Goal: Information Seeking & Learning: Learn about a topic

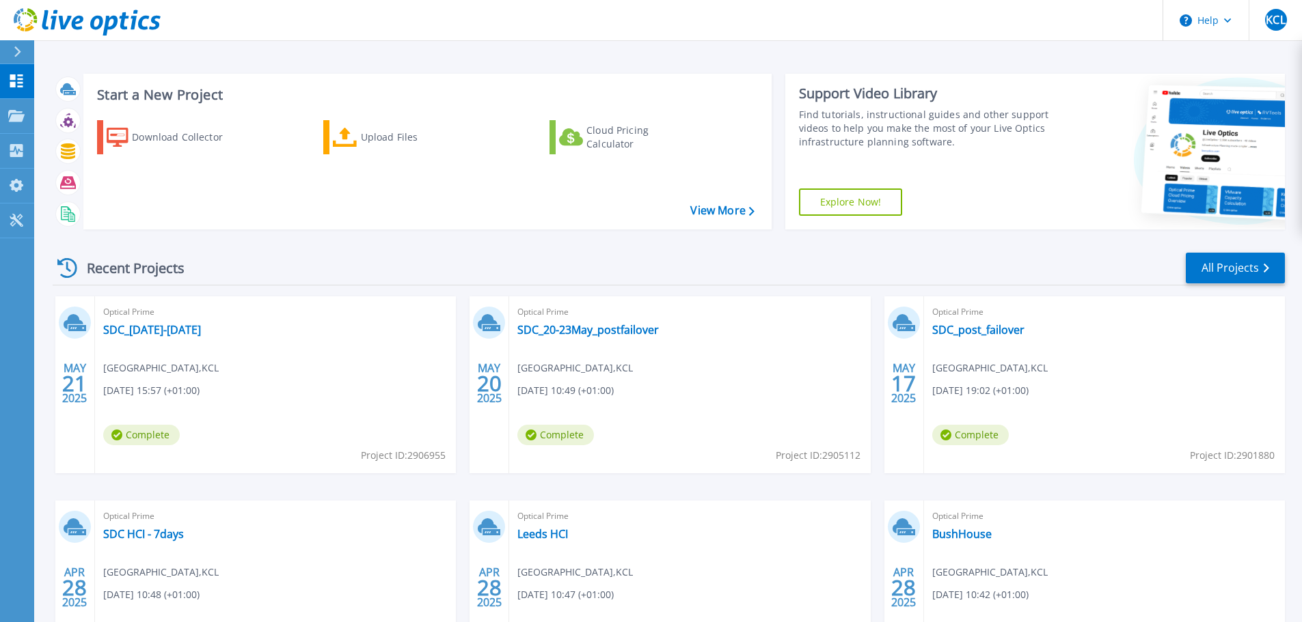
click at [23, 47] on div at bounding box center [23, 51] width 22 height 23
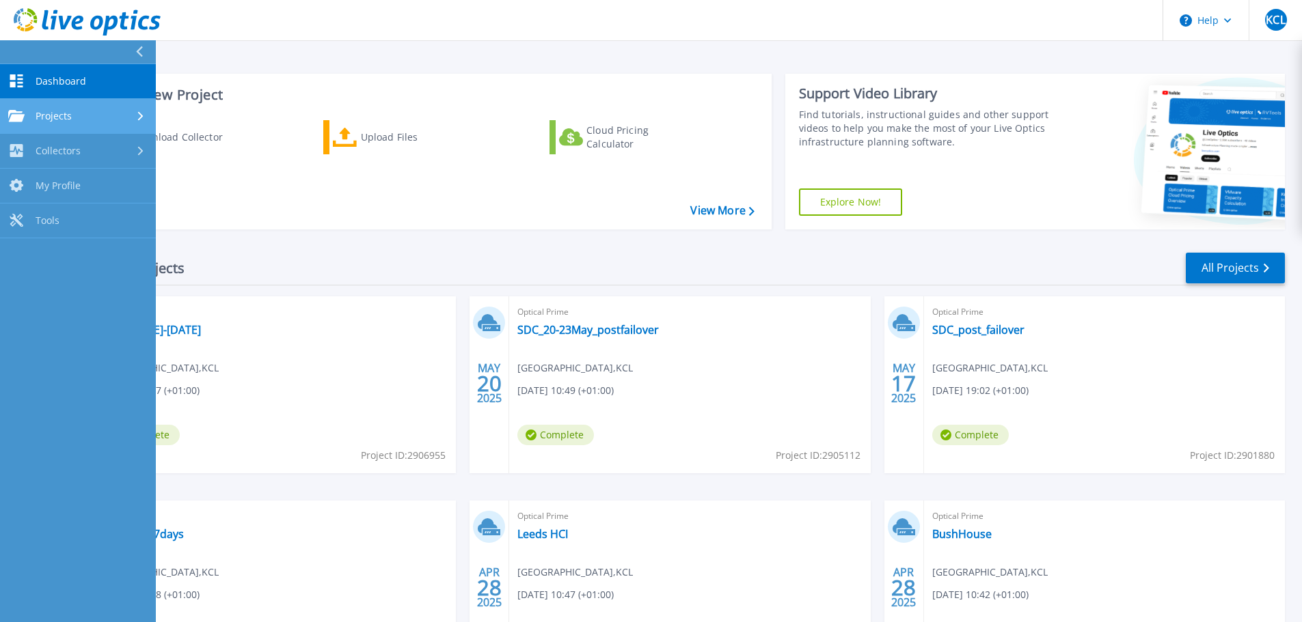
click at [55, 111] on span "Projects" at bounding box center [54, 116] width 36 height 12
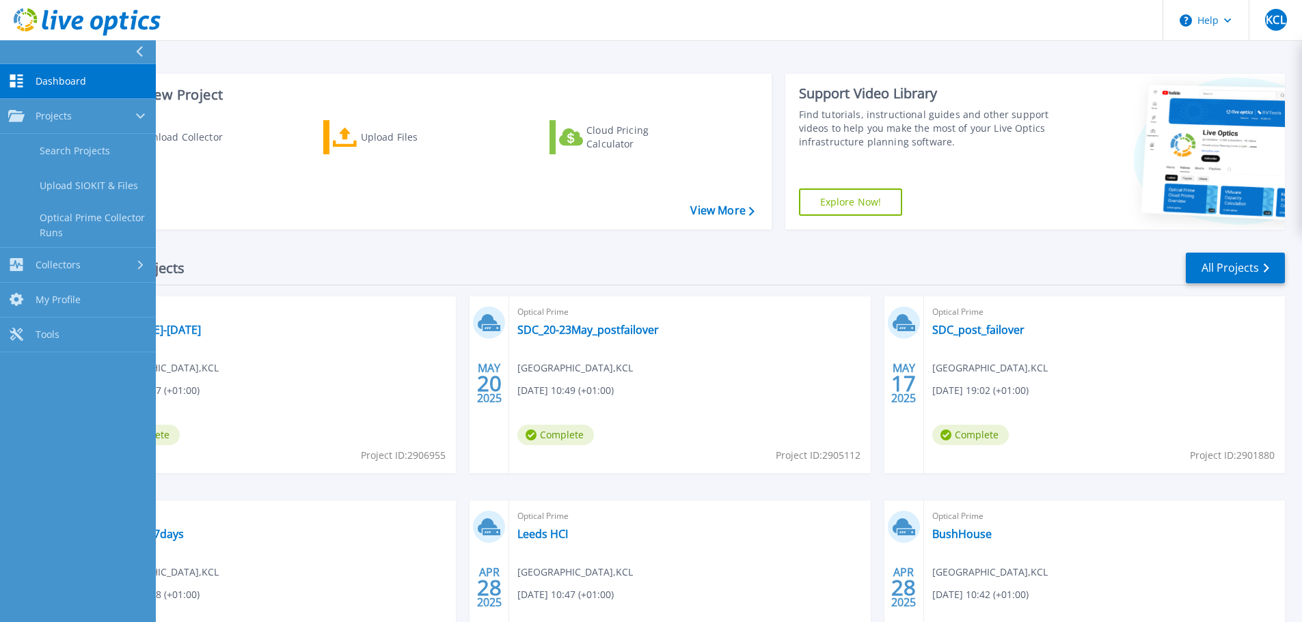
click at [66, 82] on span "Dashboard" at bounding box center [61, 81] width 51 height 12
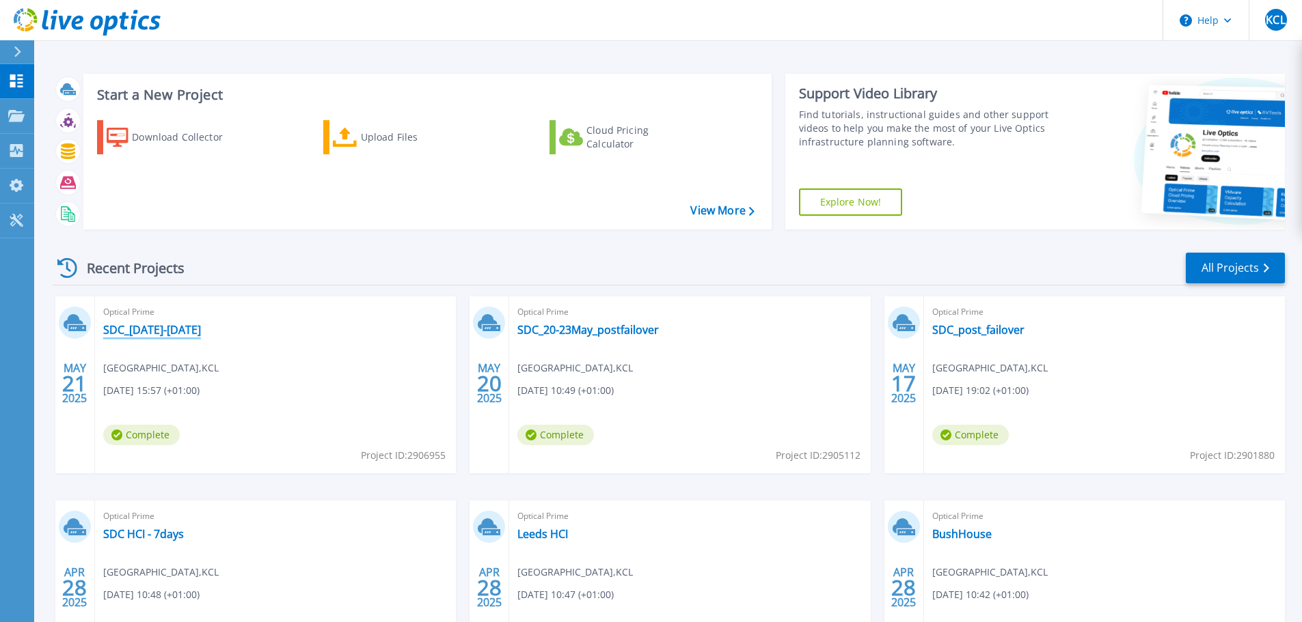
click at [139, 331] on link "SDC_[DATE]-[DATE]" at bounding box center [152, 330] width 98 height 14
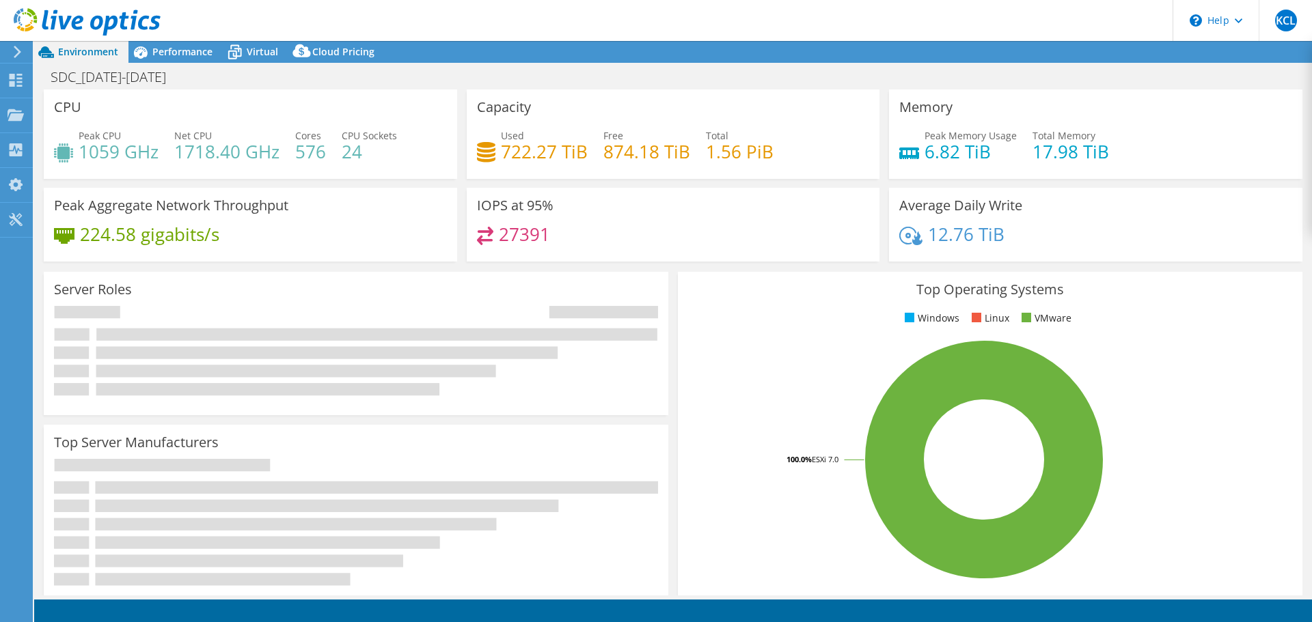
select select "EULondon"
select select "GBP"
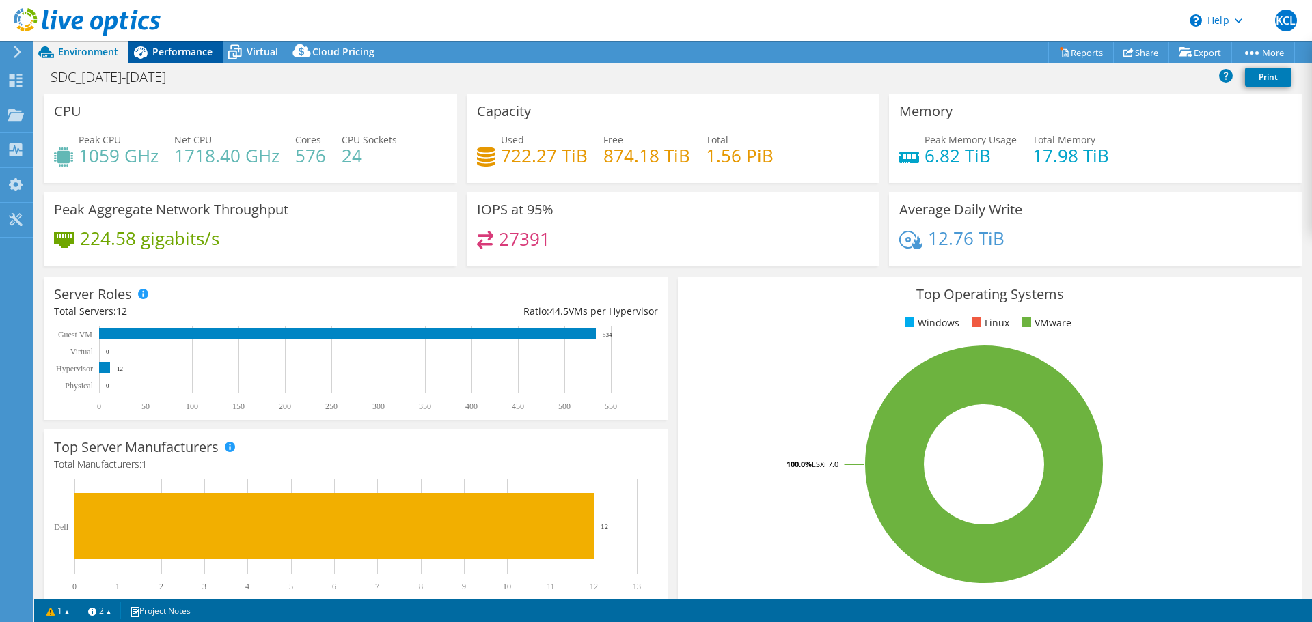
click at [181, 59] on div "Performance" at bounding box center [175, 52] width 94 height 22
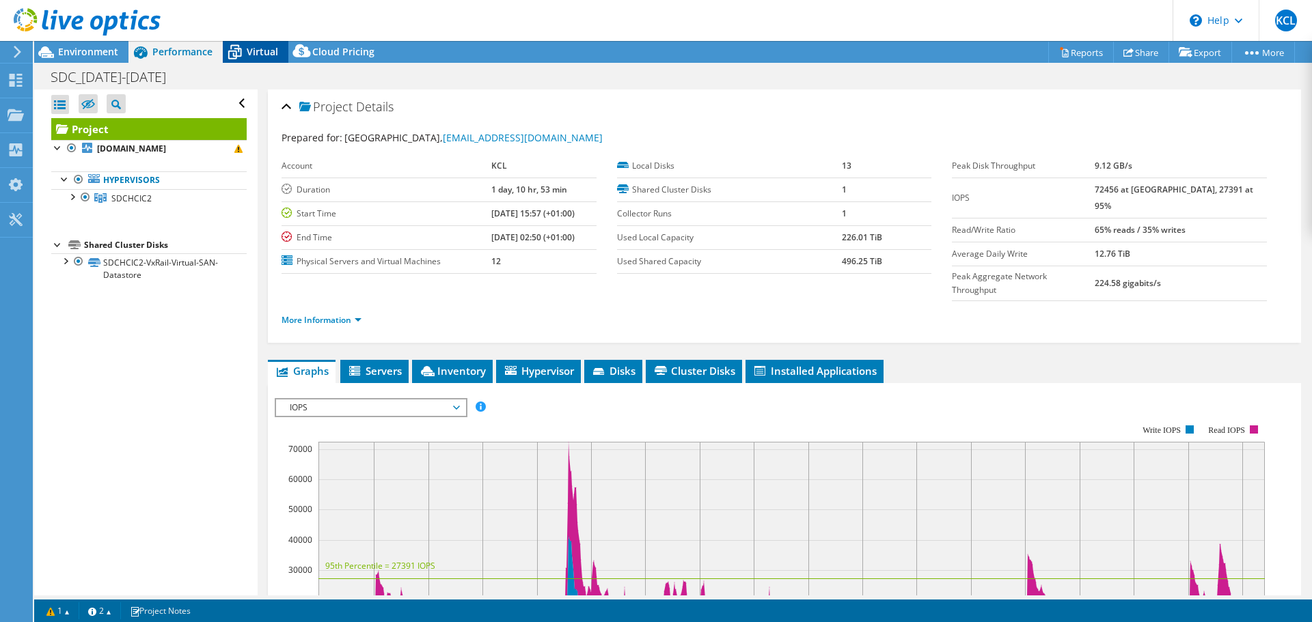
click at [241, 50] on icon at bounding box center [235, 53] width 14 height 11
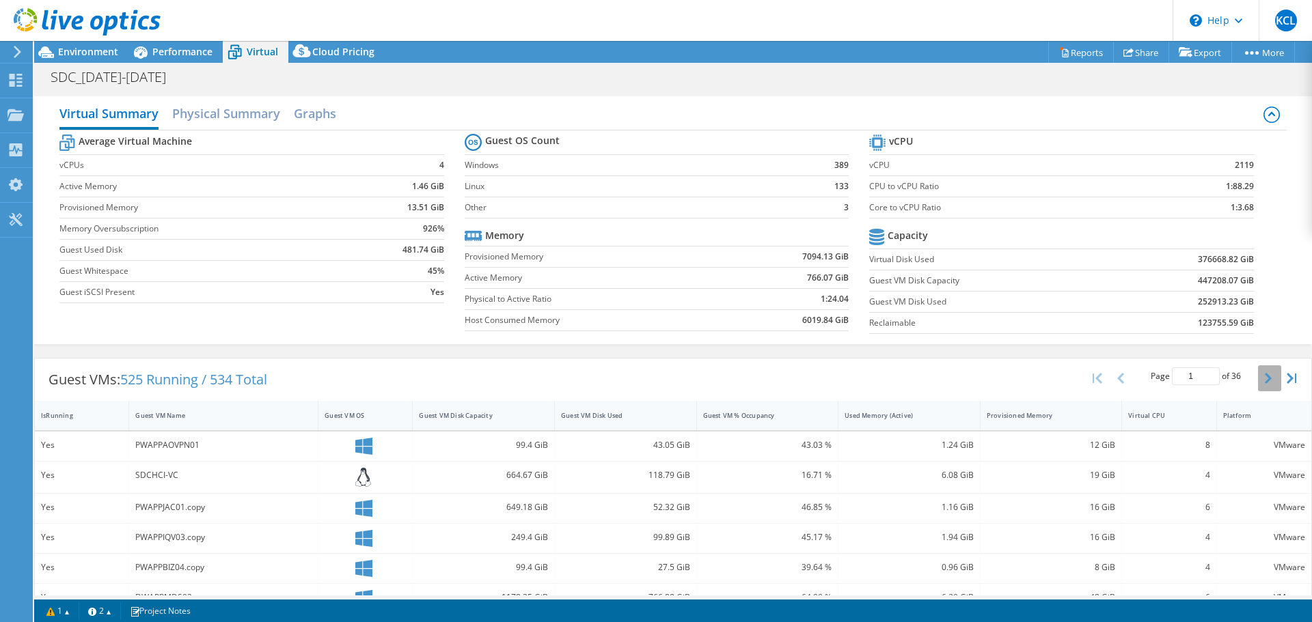
click at [1265, 381] on icon "button" at bounding box center [1268, 378] width 7 height 11
type input "2"
click at [223, 116] on h2 "Physical Summary" at bounding box center [226, 115] width 108 height 30
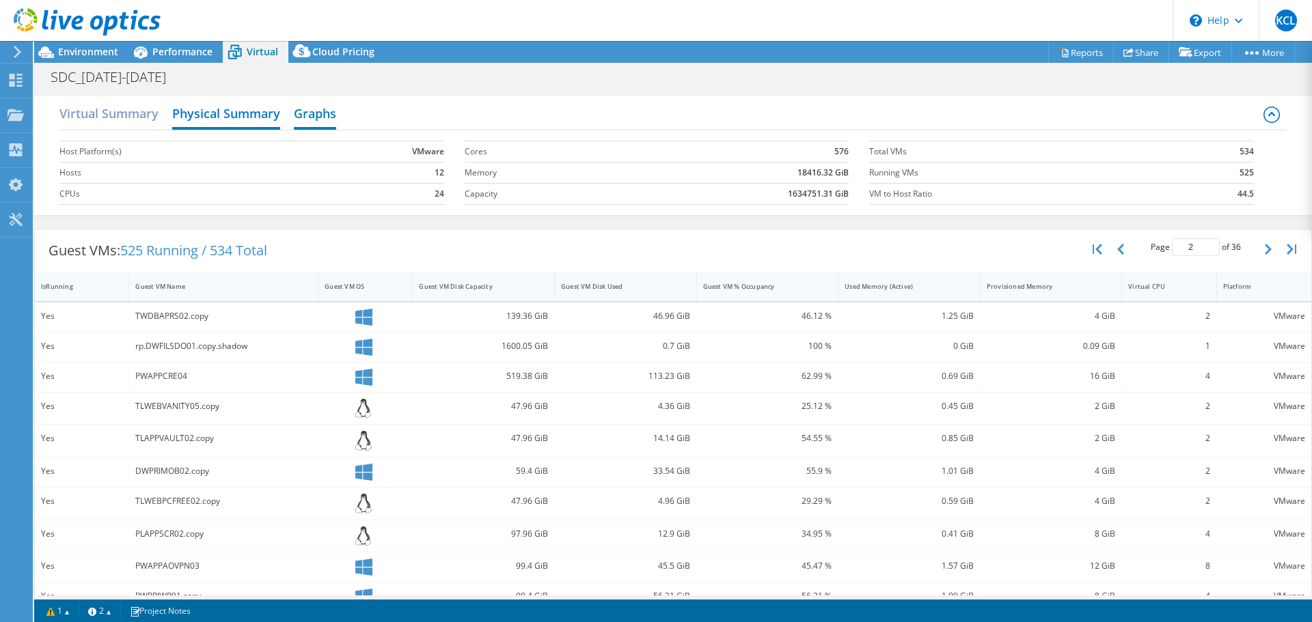
click at [320, 120] on h2 "Graphs" at bounding box center [315, 115] width 42 height 30
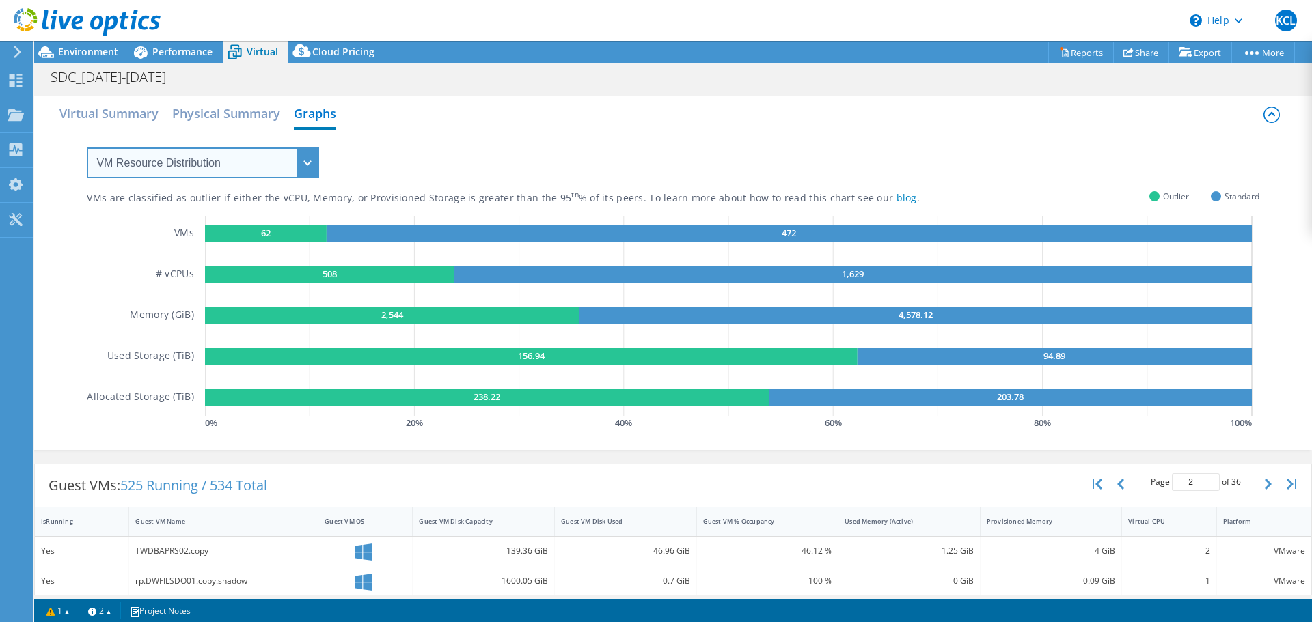
click at [296, 161] on select "VM Resource Distribution Provisioning Contrast Over Provisioning" at bounding box center [203, 163] width 232 height 31
click at [87, 148] on select "VM Resource Distribution Provisioning Contrast Over Provisioning" at bounding box center [203, 163] width 232 height 31
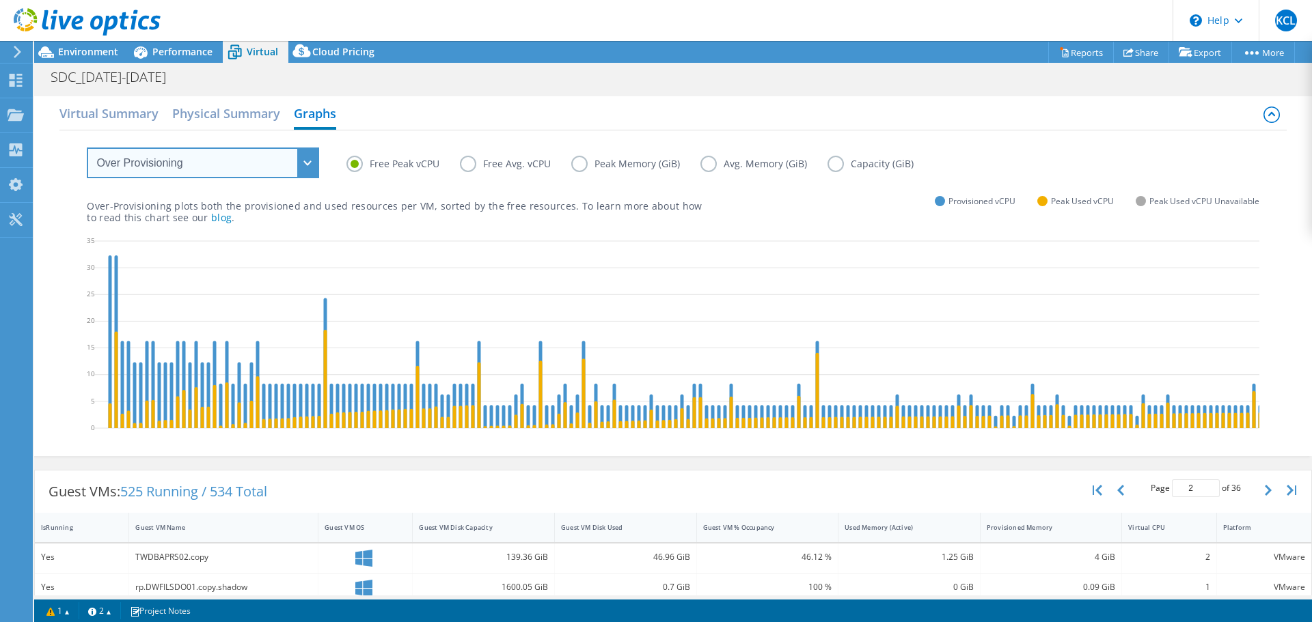
click at [301, 169] on select "VM Resource Distribution Provisioning Contrast Over Provisioning" at bounding box center [203, 163] width 232 height 31
click at [580, 163] on label "Peak Memory (GiB)" at bounding box center [635, 164] width 129 height 16
click at [0, 0] on input "Peak Memory (GiB)" at bounding box center [0, 0] width 0 height 0
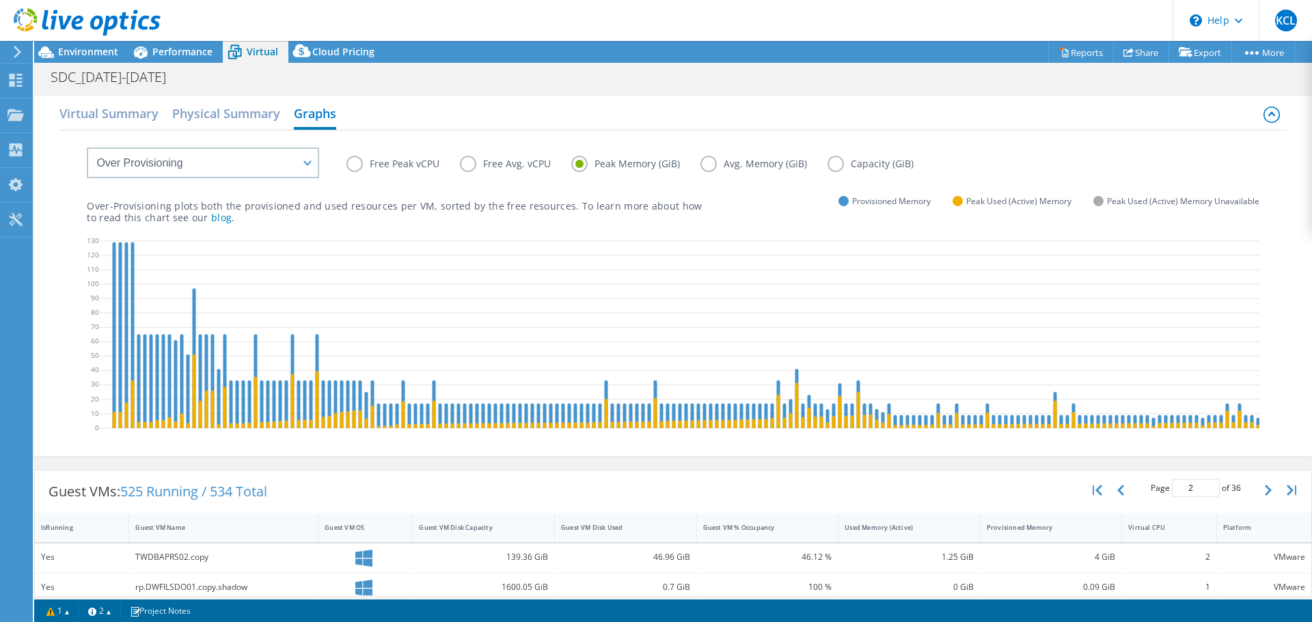
click at [703, 168] on label "Avg. Memory (GiB)" at bounding box center [763, 164] width 127 height 16
click at [0, 0] on input "Avg. Memory (GiB)" at bounding box center [0, 0] width 0 height 0
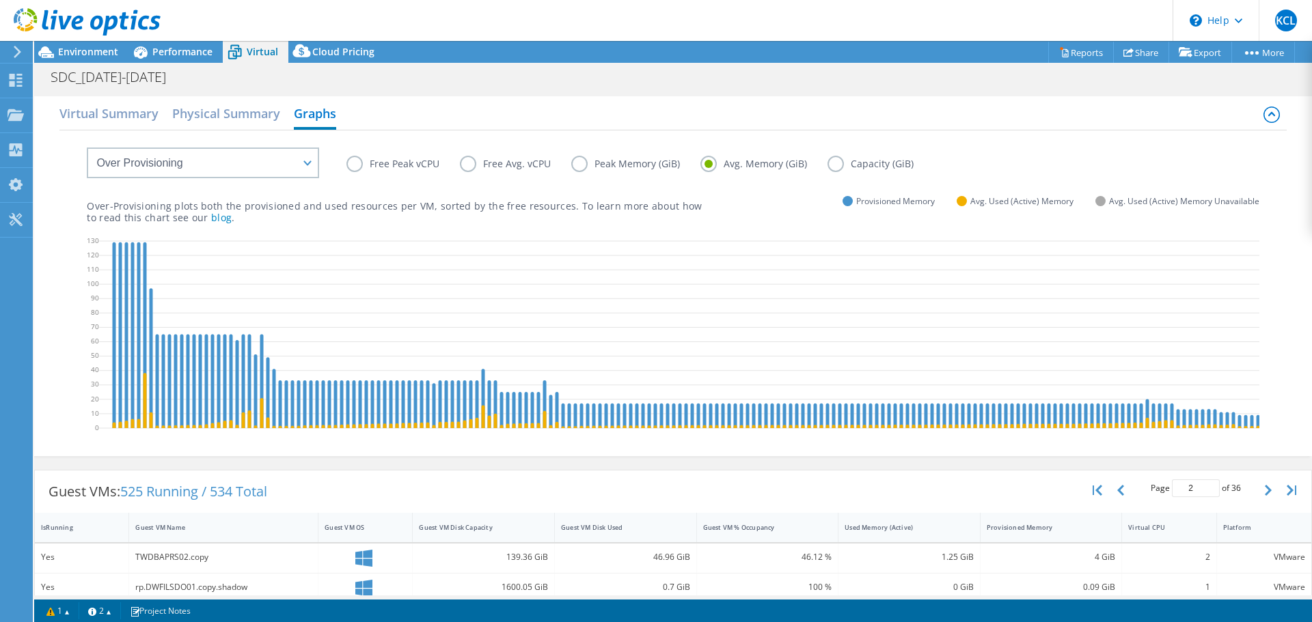
click at [465, 166] on label "Free Avg. vCPU" at bounding box center [515, 164] width 111 height 16
click at [0, 0] on input "Free Avg. vCPU" at bounding box center [0, 0] width 0 height 0
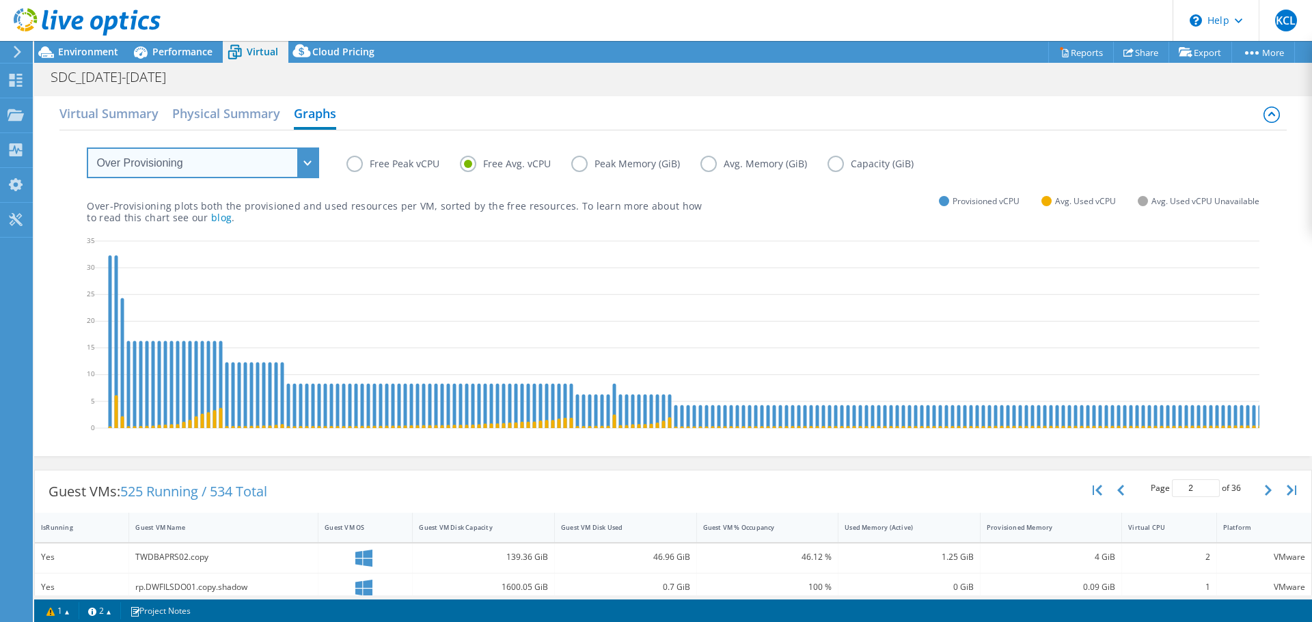
click at [232, 156] on select "VM Resource Distribution Provisioning Contrast Over Provisioning" at bounding box center [203, 163] width 232 height 31
click at [87, 148] on select "VM Resource Distribution Provisioning Contrast Over Provisioning" at bounding box center [203, 163] width 232 height 31
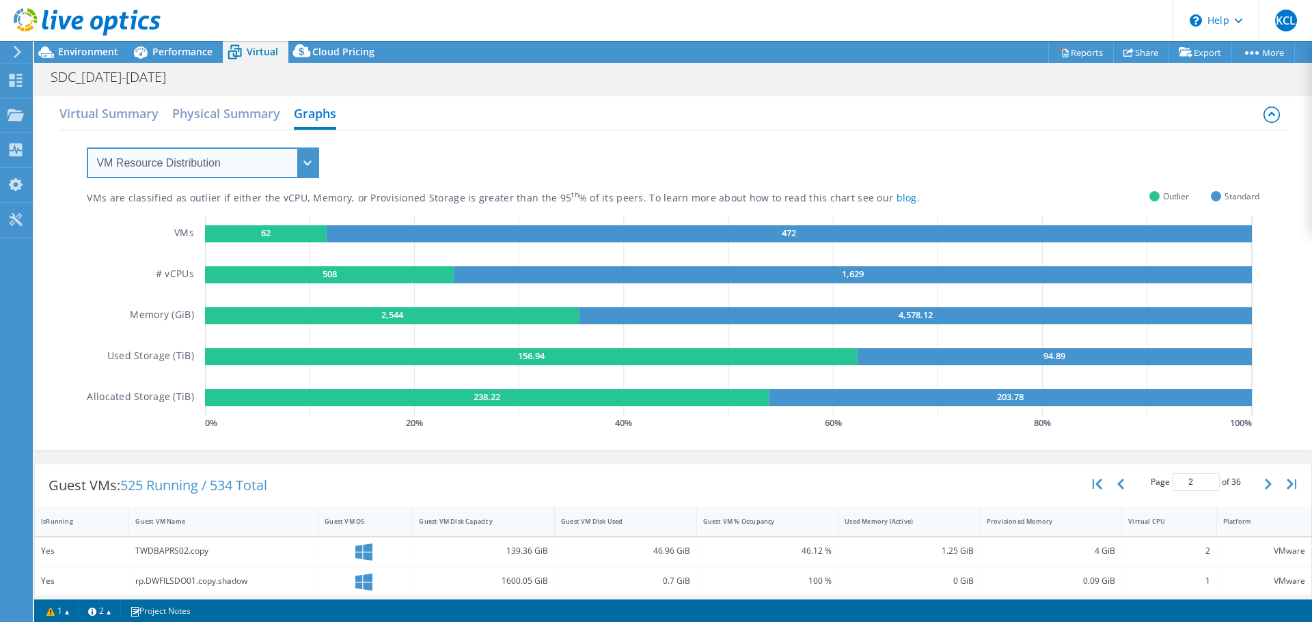
click at [310, 159] on select "VM Resource Distribution Provisioning Contrast Over Provisioning" at bounding box center [203, 163] width 232 height 31
select select "Provisioning Contrast"
click at [87, 148] on select "VM Resource Distribution Provisioning Contrast Over Provisioning" at bounding box center [203, 163] width 232 height 31
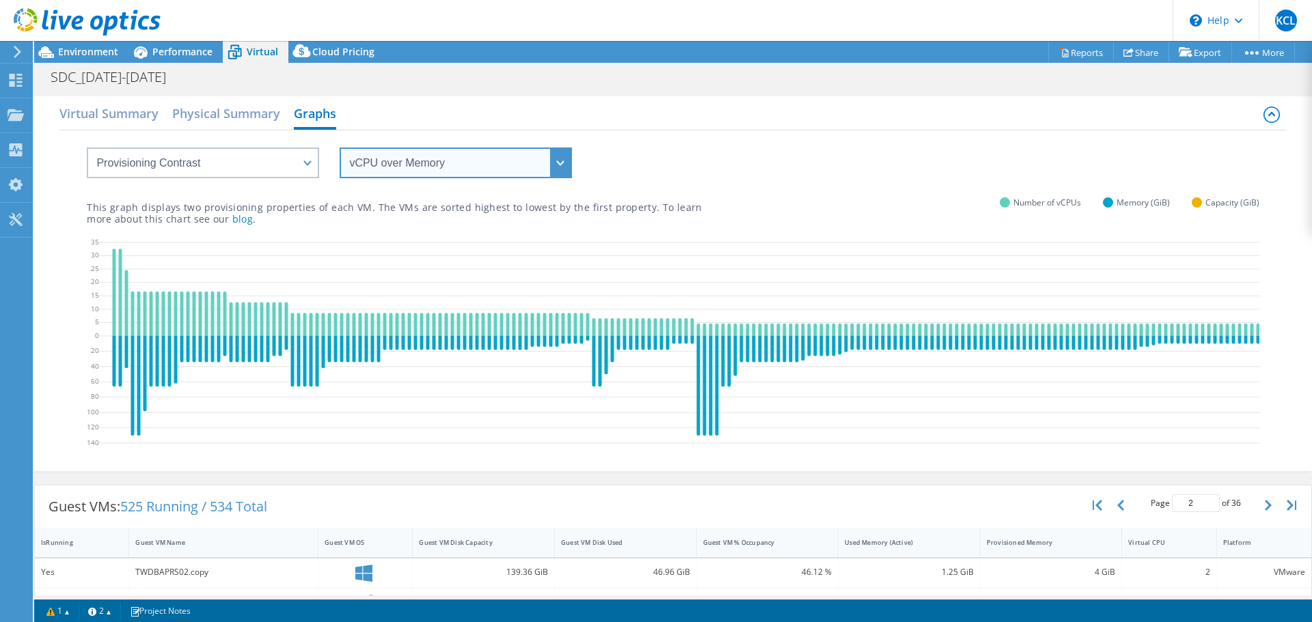
click at [353, 161] on select "vCPU over Memory vCPU over Capacity Memory over vCPU Memory over Capacity Capac…" at bounding box center [456, 163] width 232 height 31
select select "Capacity over vCPU"
click at [340, 148] on select "vCPU over Memory vCPU over Capacity Memory over vCPU Memory over Capacity Capac…" at bounding box center [456, 163] width 232 height 31
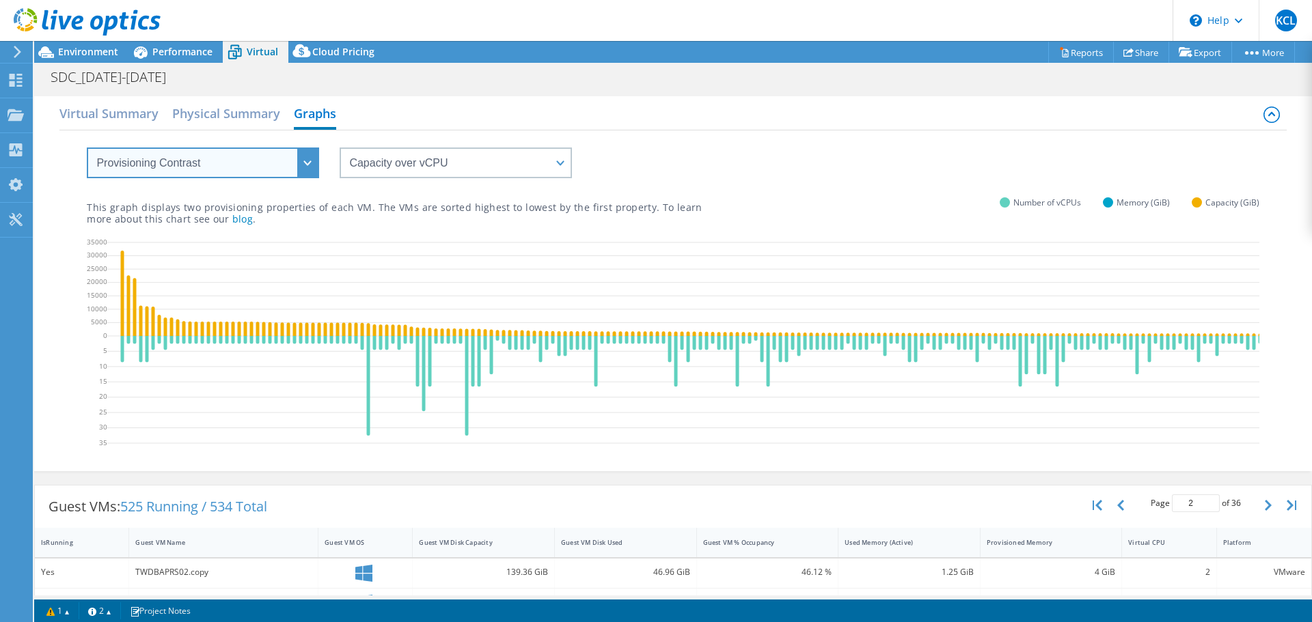
click at [301, 168] on select "VM Resource Distribution Provisioning Contrast Over Provisioning" at bounding box center [203, 163] width 232 height 31
select select "Over Provisioning"
click at [87, 148] on select "VM Resource Distribution Provisioning Contrast Over Provisioning" at bounding box center [203, 163] width 232 height 31
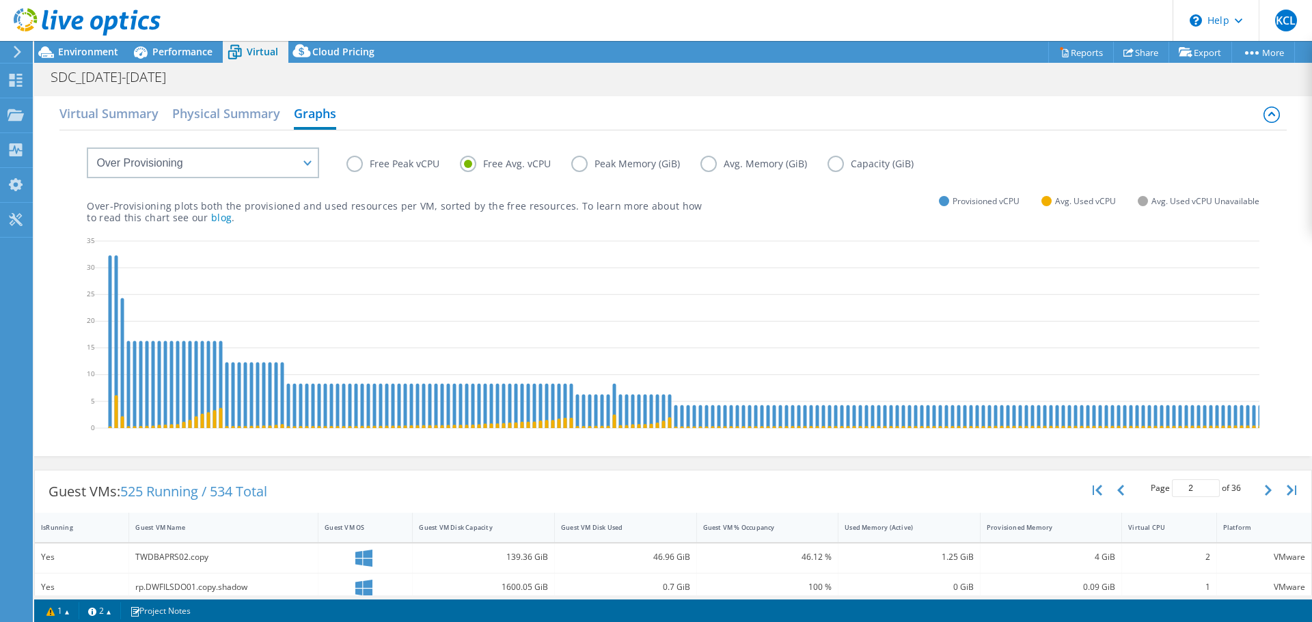
click at [355, 163] on label "Free Peak vCPU" at bounding box center [402, 164] width 113 height 16
click at [0, 0] on input "Free Peak vCPU" at bounding box center [0, 0] width 0 height 0
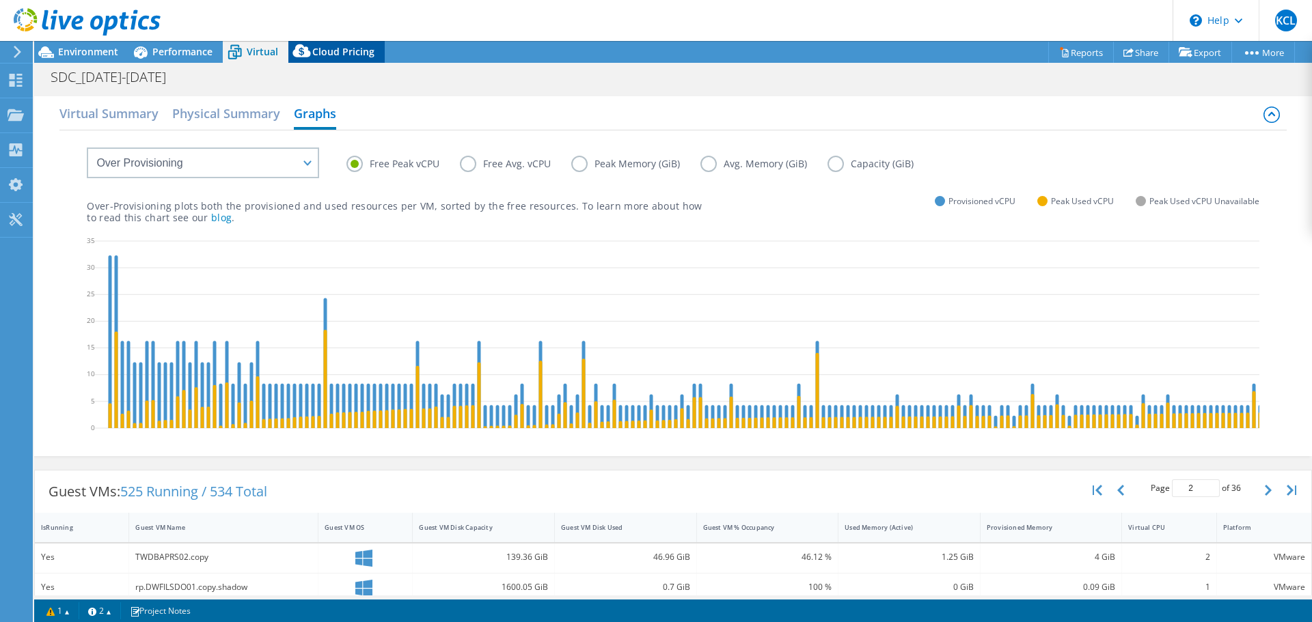
click at [343, 53] on span "Cloud Pricing" at bounding box center [343, 51] width 62 height 13
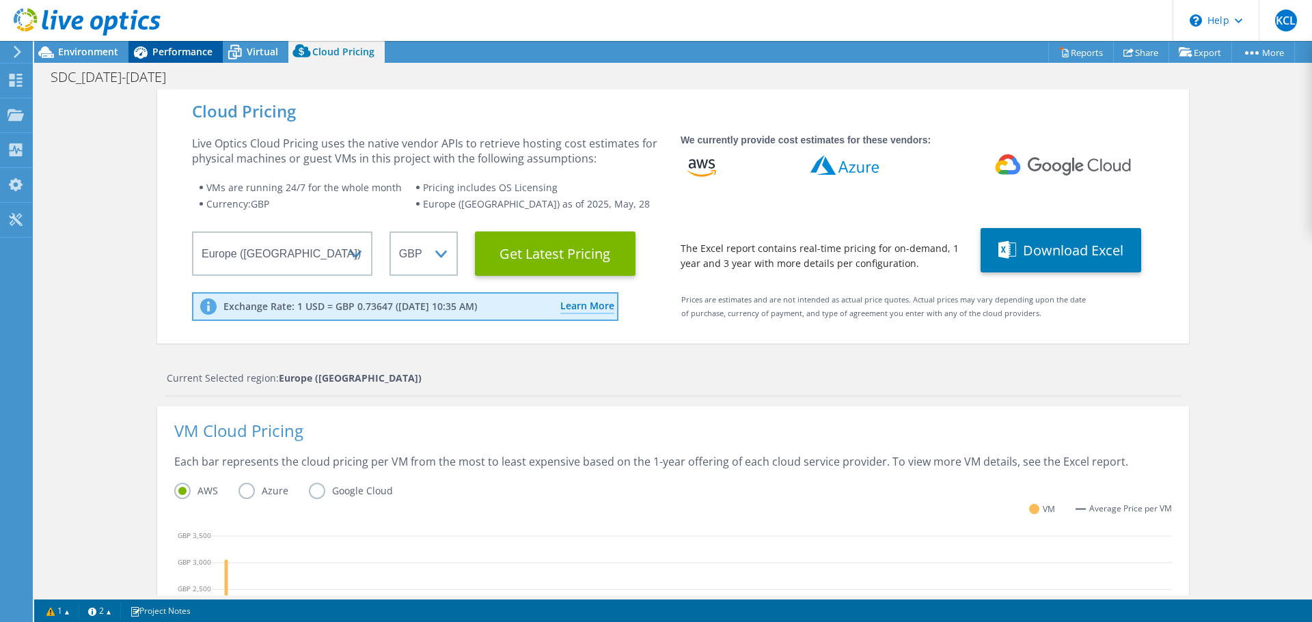
click at [176, 44] on div "Performance" at bounding box center [175, 52] width 94 height 22
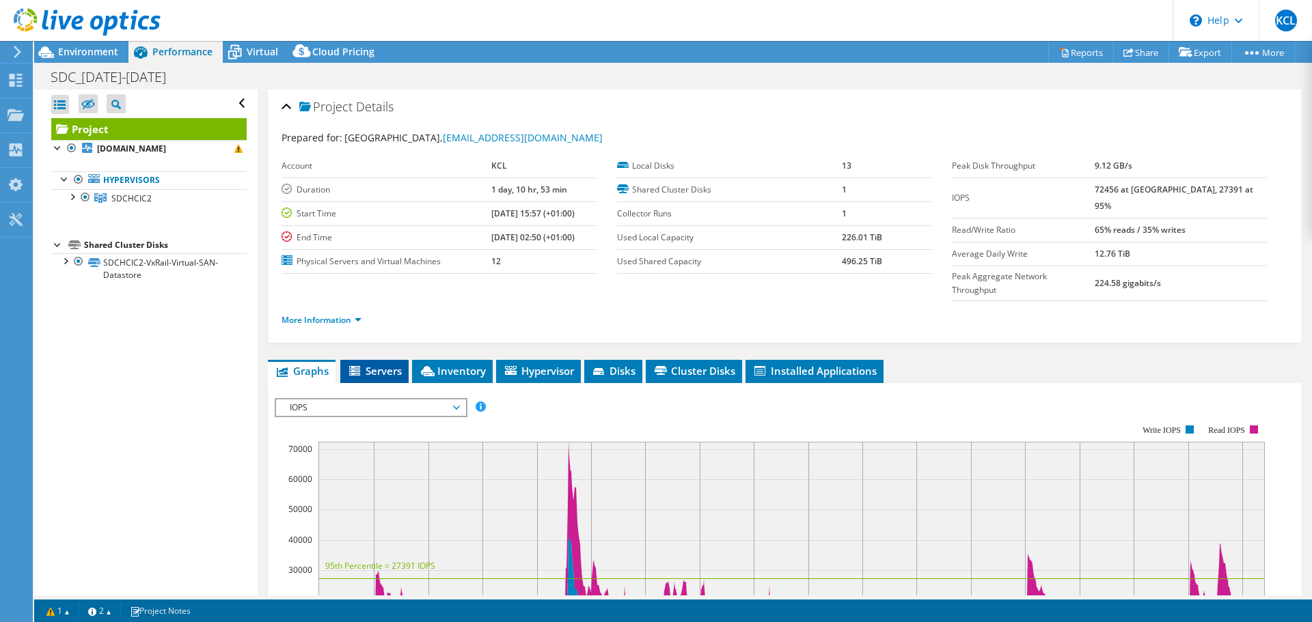
click at [370, 364] on span "Servers" at bounding box center [374, 371] width 55 height 14
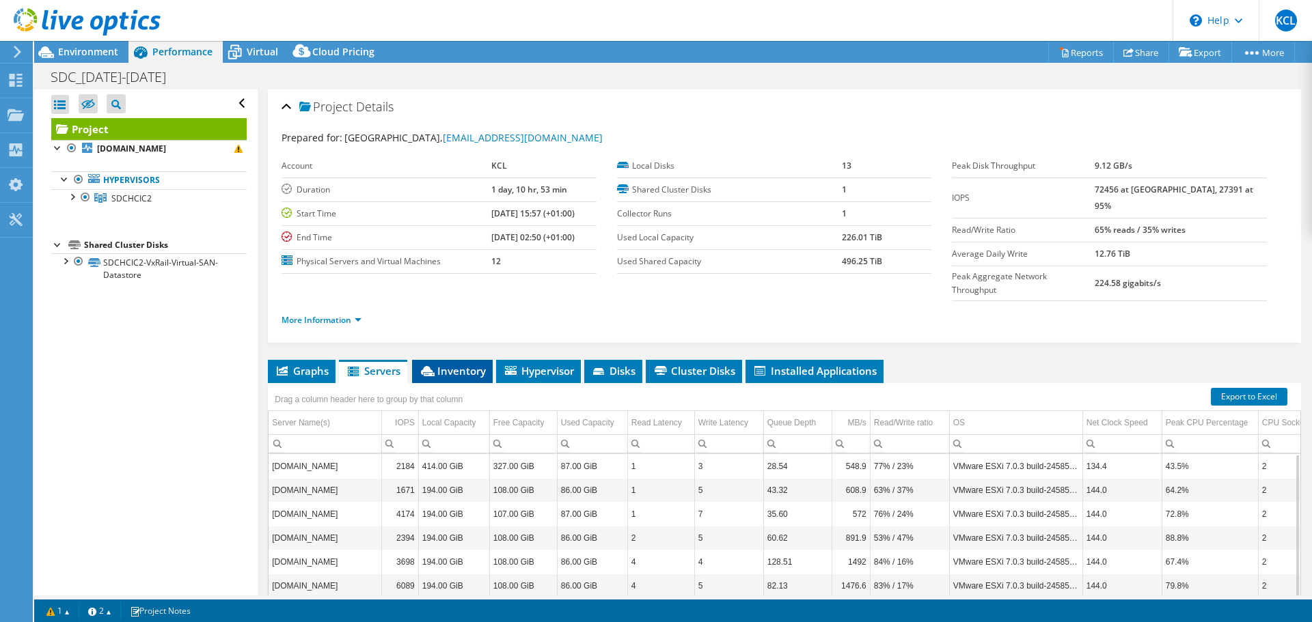
click at [456, 364] on span "Inventory" at bounding box center [452, 371] width 67 height 14
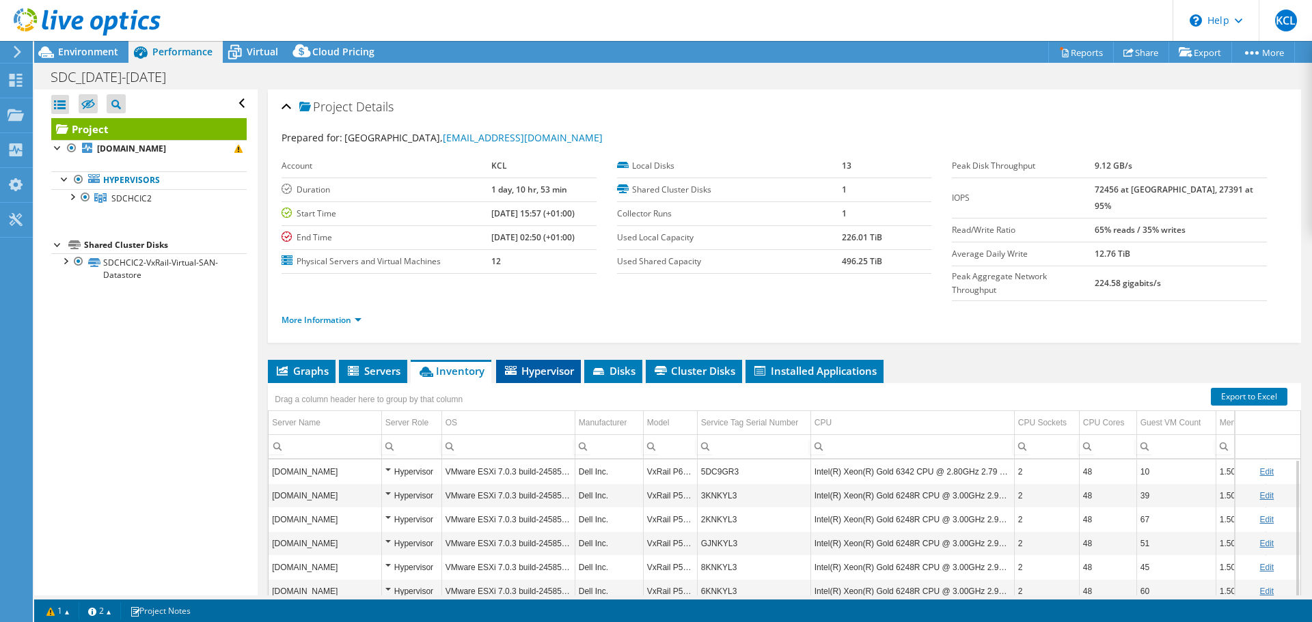
click at [558, 364] on span "Hypervisor" at bounding box center [538, 371] width 71 height 14
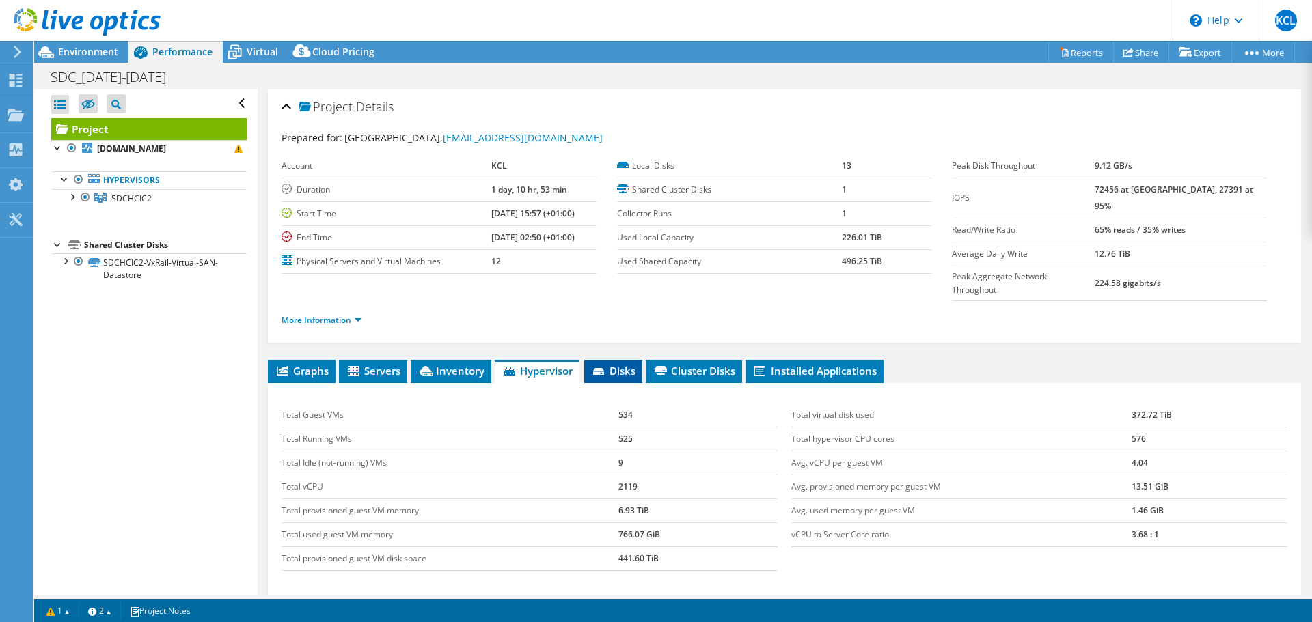
click at [613, 364] on span "Disks" at bounding box center [613, 371] width 44 height 14
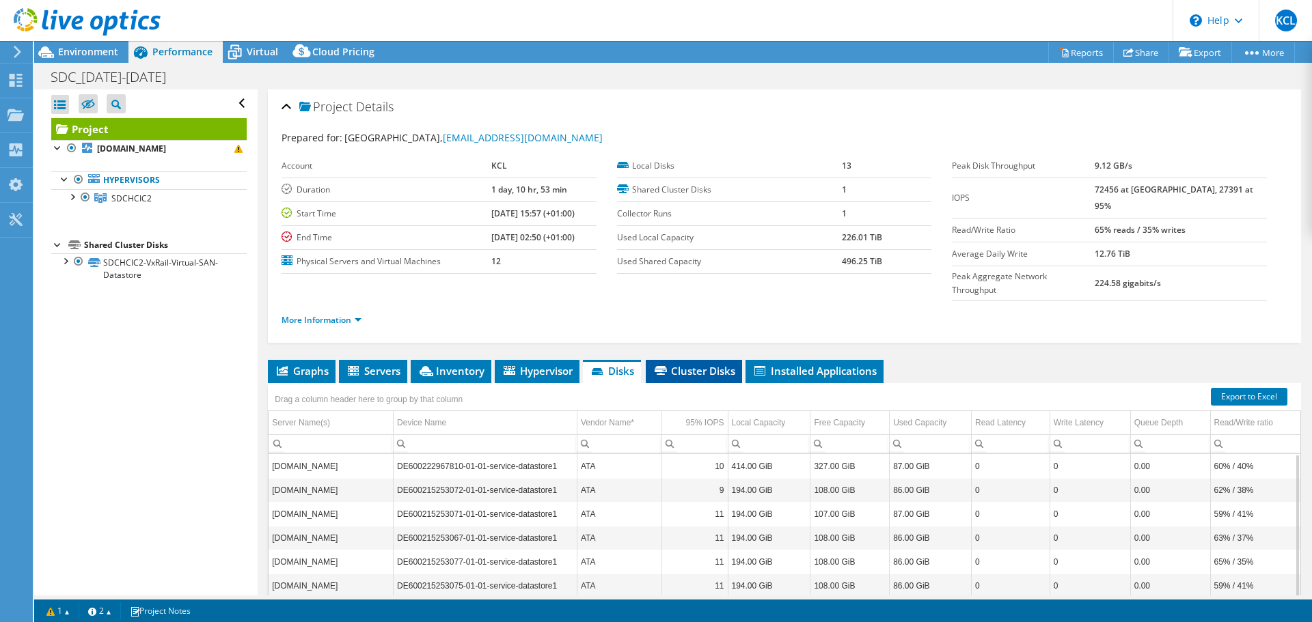
click at [707, 364] on span "Cluster Disks" at bounding box center [694, 371] width 83 height 14
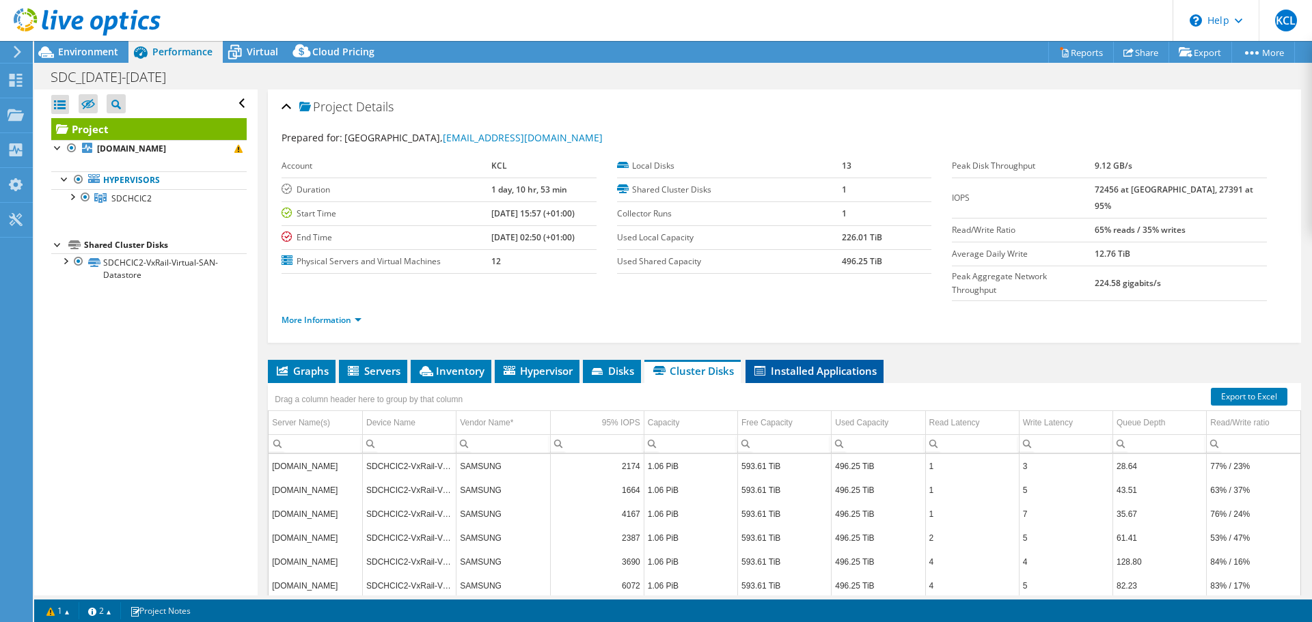
click at [806, 364] on span "Installed Applications" at bounding box center [814, 371] width 124 height 14
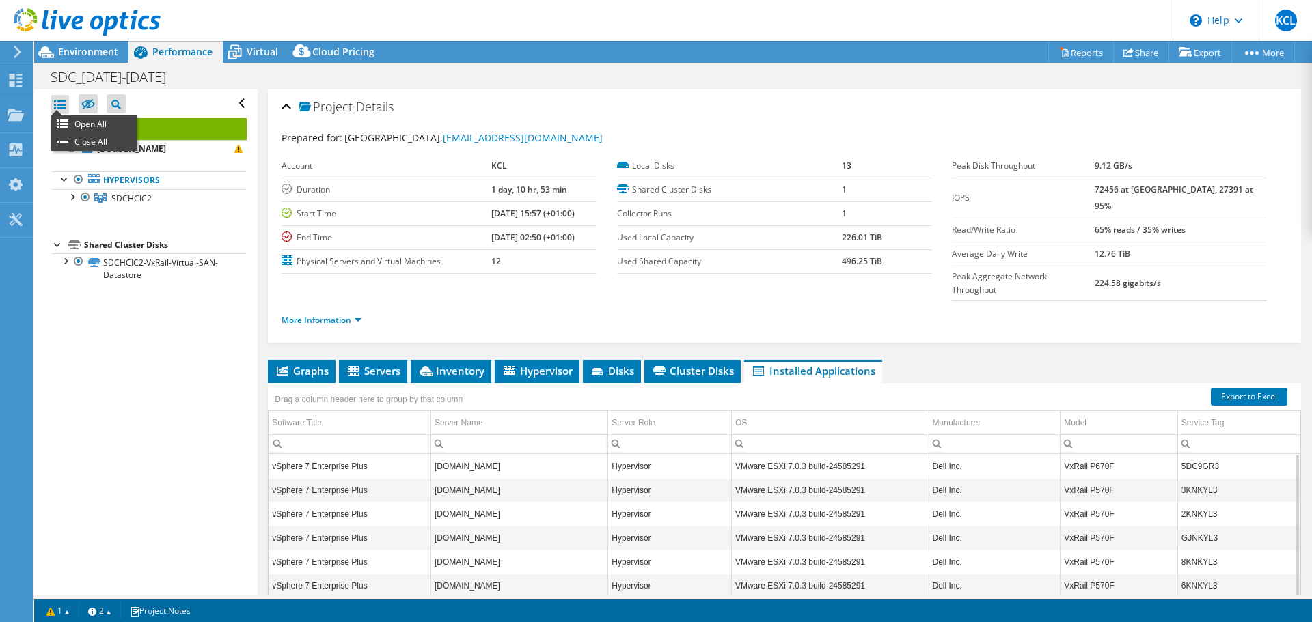
click at [65, 103] on div at bounding box center [60, 104] width 18 height 19
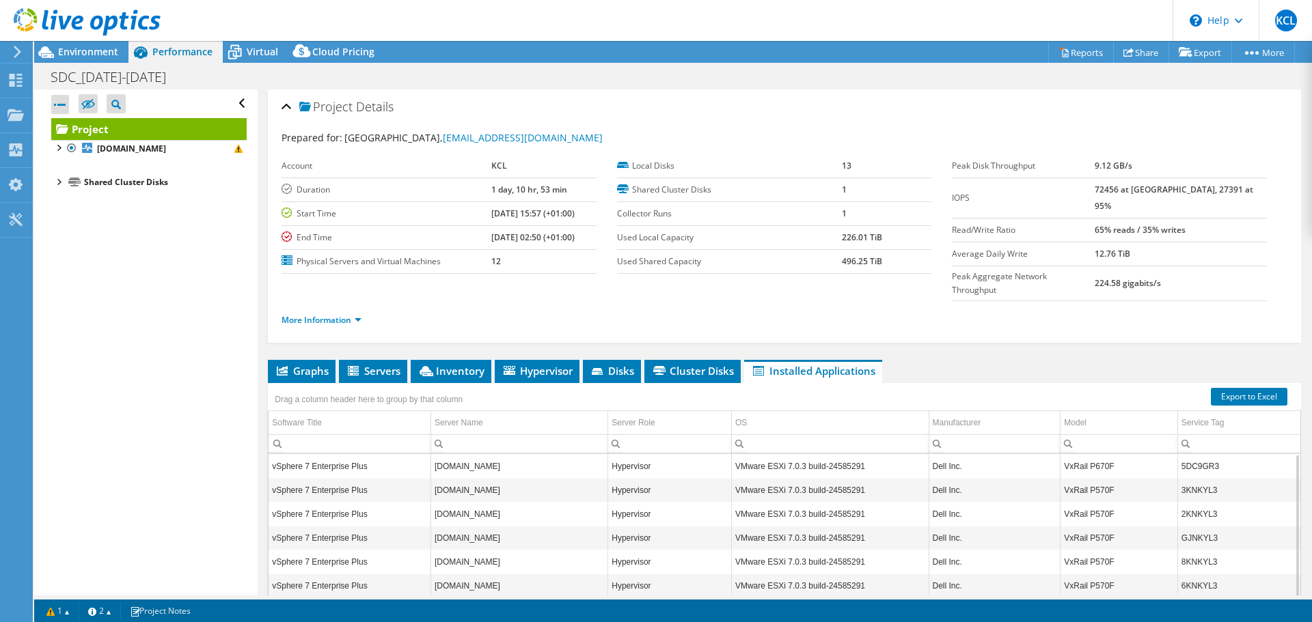
click at [65, 103] on div at bounding box center [60, 104] width 18 height 19
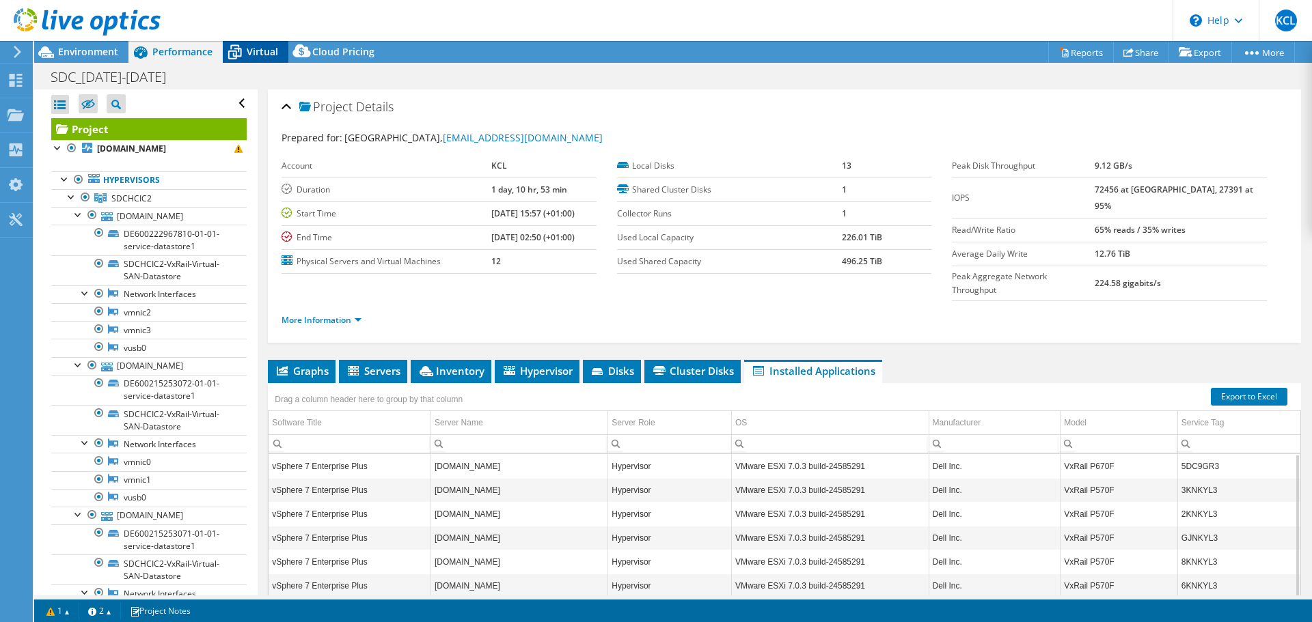
click at [250, 53] on span "Virtual" at bounding box center [262, 51] width 31 height 13
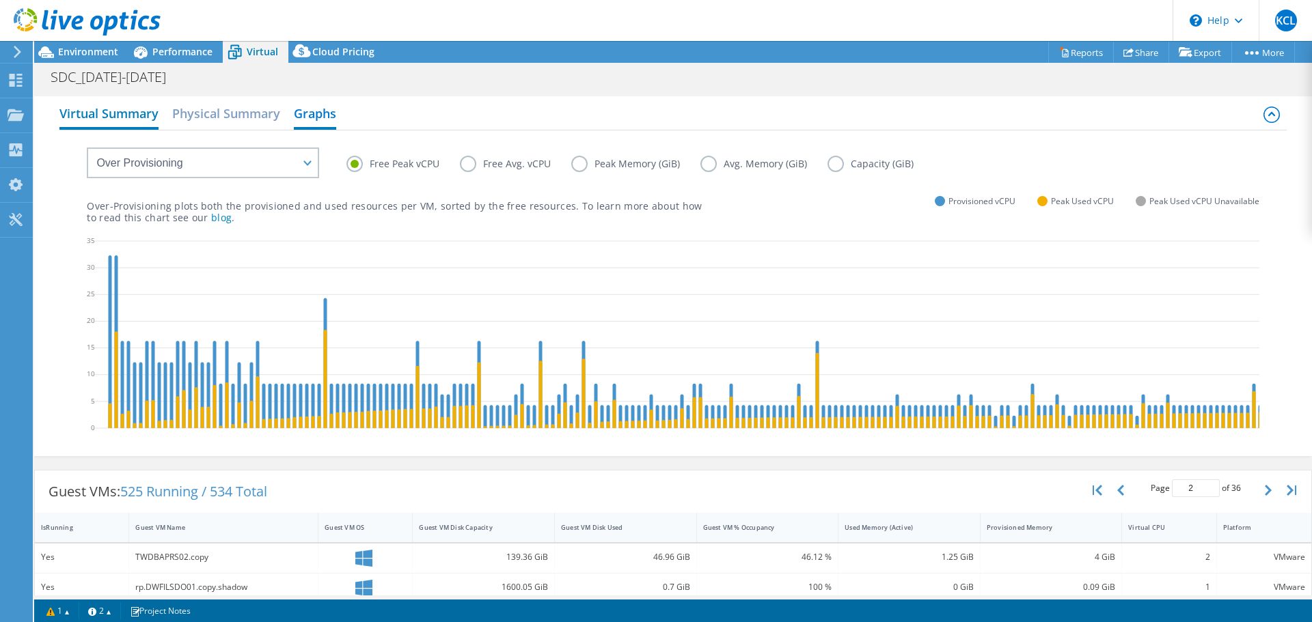
click at [128, 114] on h2 "Virtual Summary" at bounding box center [108, 115] width 99 height 30
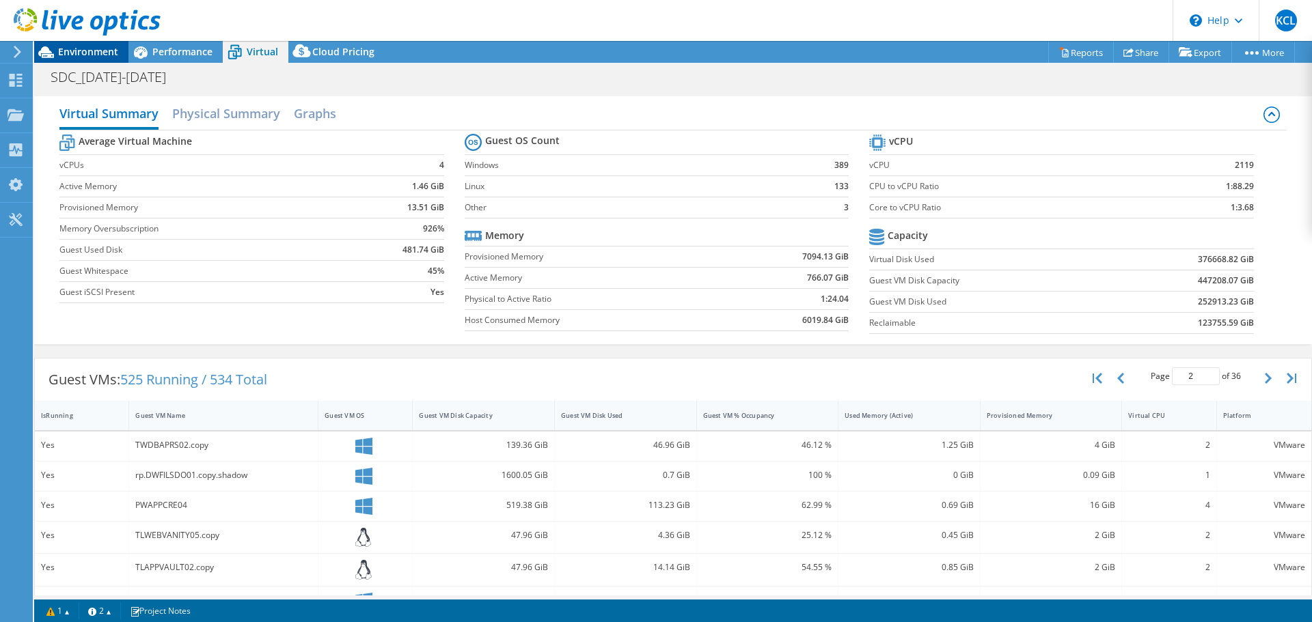
click at [102, 47] on span "Environment" at bounding box center [88, 51] width 60 height 13
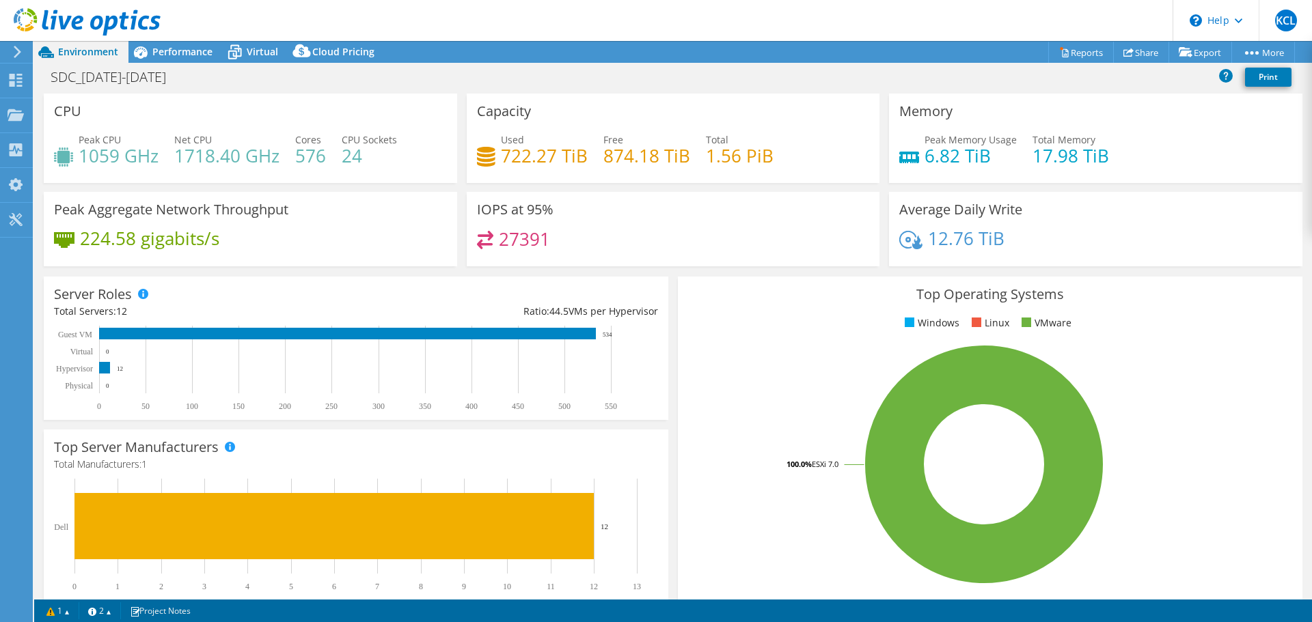
click at [155, 148] on h4 "1059 GHz" at bounding box center [119, 155] width 80 height 15
click at [13, 48] on icon at bounding box center [17, 52] width 10 height 12
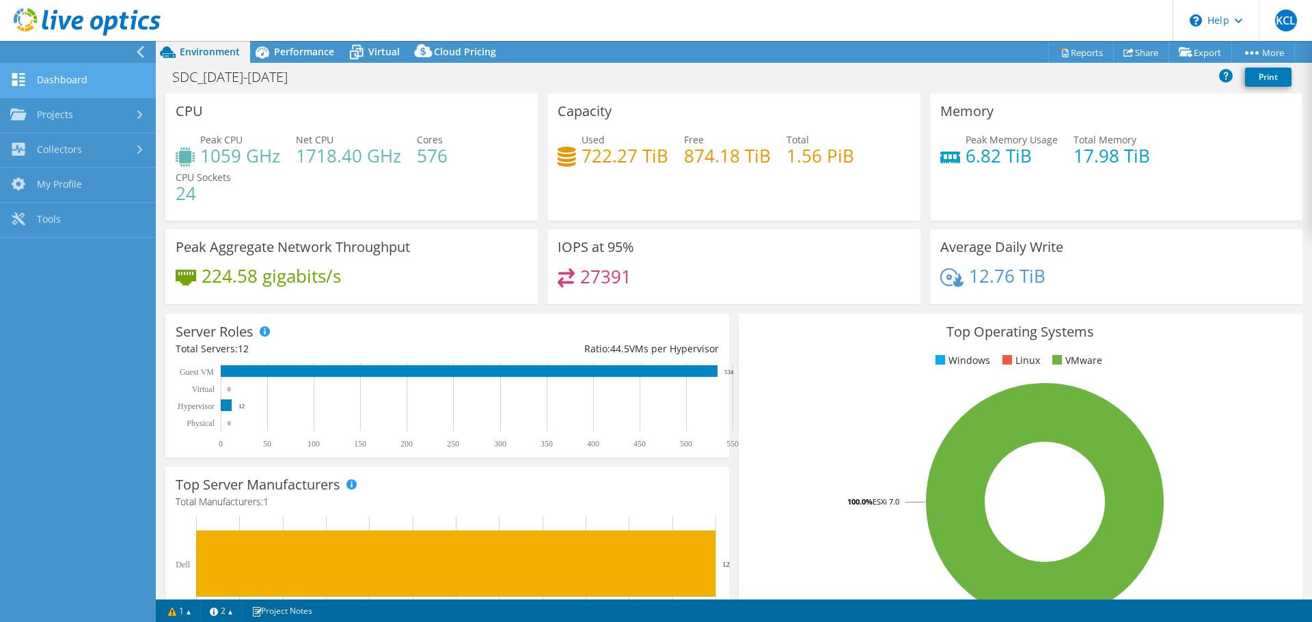
click at [51, 84] on link "Dashboard" at bounding box center [78, 81] width 156 height 35
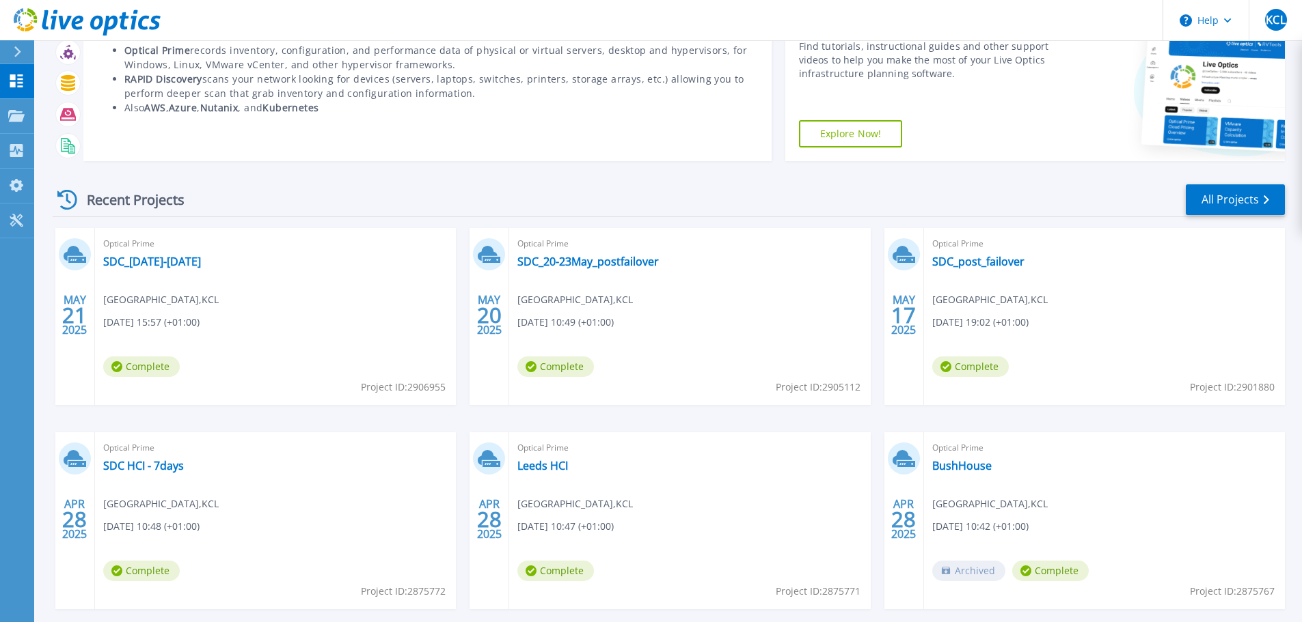
scroll to position [135, 0]
